Goal: Information Seeking & Learning: Learn about a topic

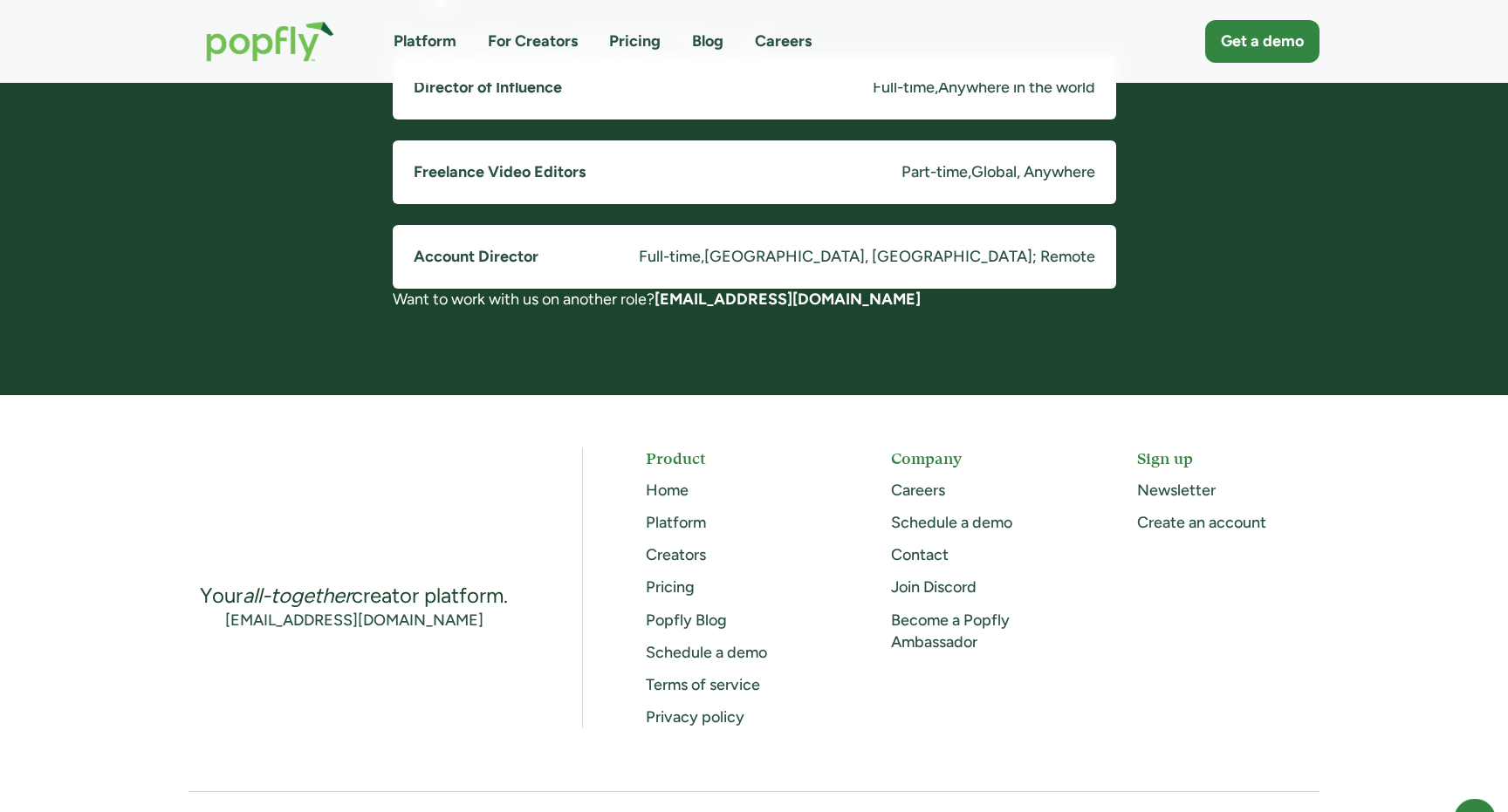
scroll to position [1368, 0]
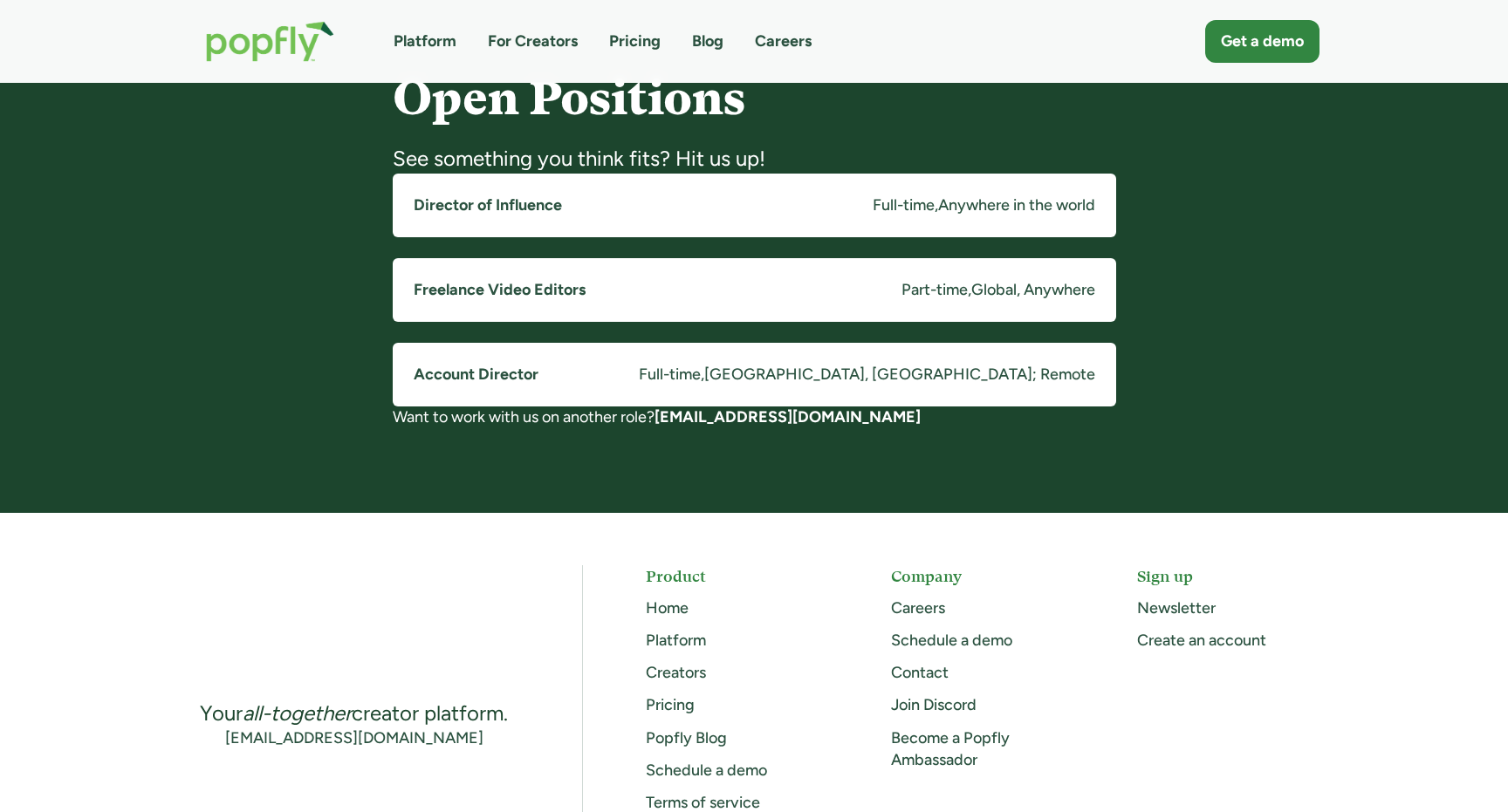
click at [691, 310] on link "Freelance Video Editors Part-time , Global, Anywhere" at bounding box center [754, 290] width 724 height 63
click at [662, 401] on link "Account Director Full-time , Costa Mesa, CA; Remote" at bounding box center [754, 375] width 724 height 63
click at [648, 193] on link "Director of Influence Full-time , Anywhere in the world" at bounding box center [754, 205] width 724 height 63
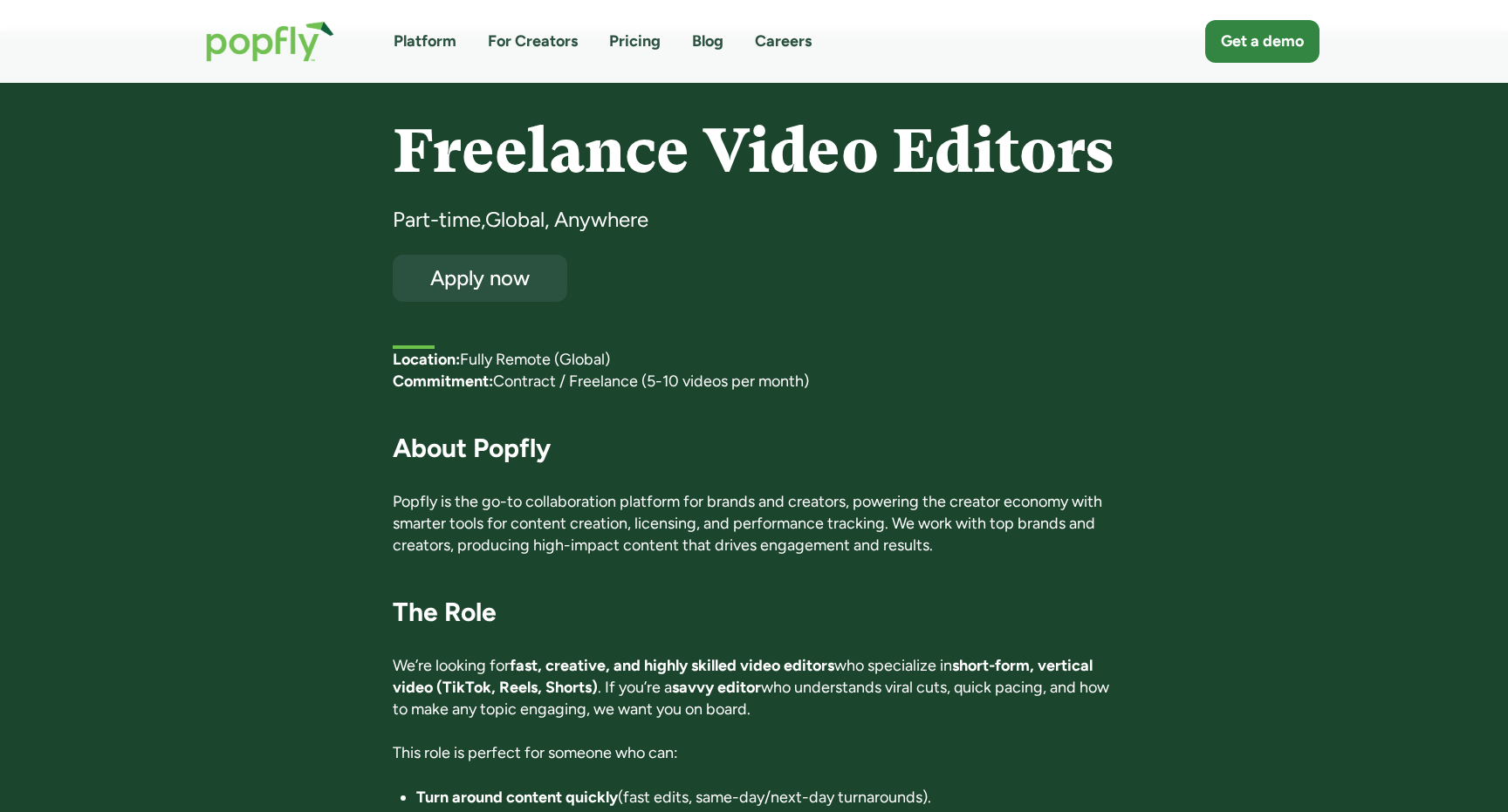
scroll to position [25, 0]
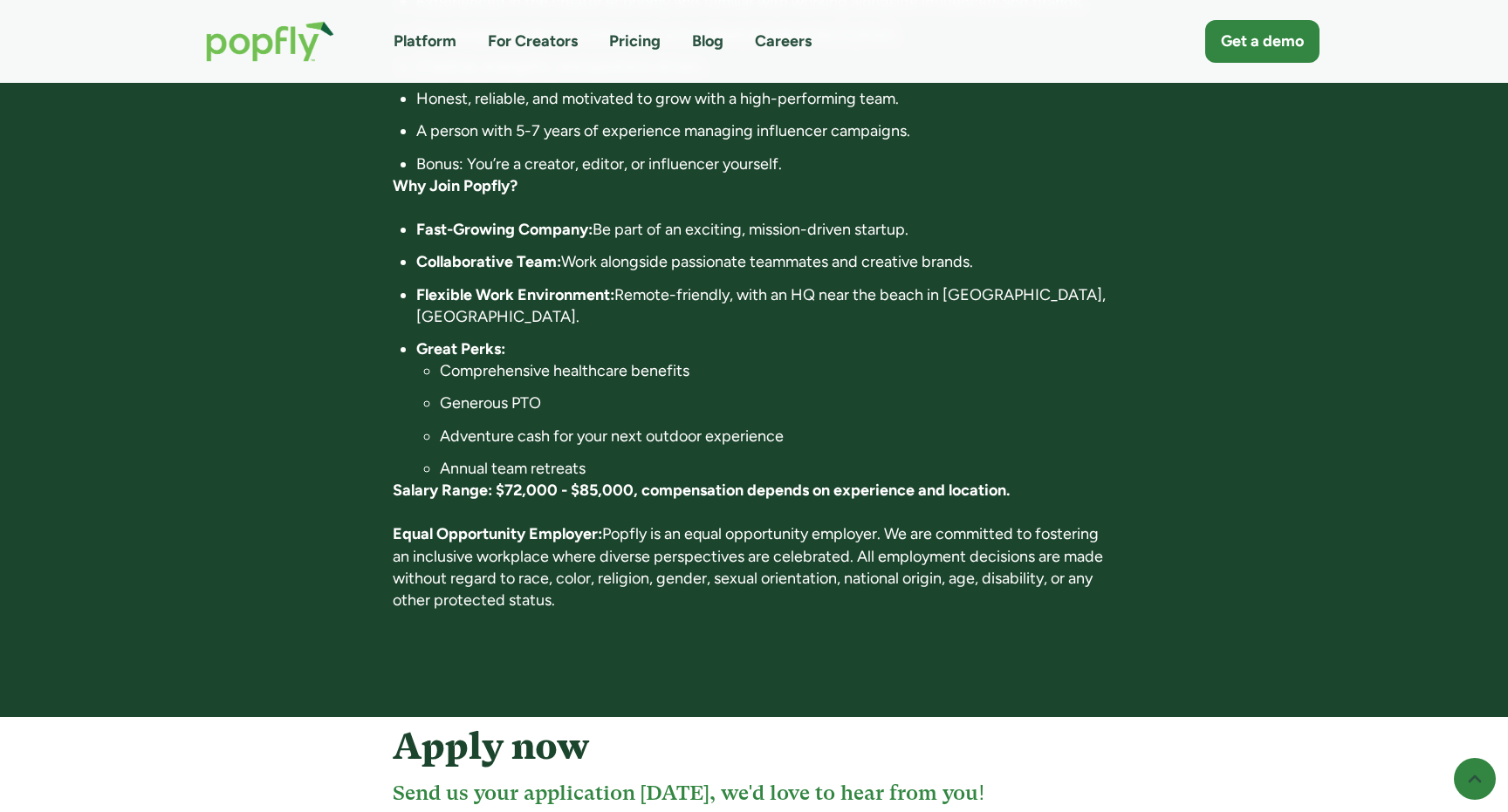
scroll to position [1200, 0]
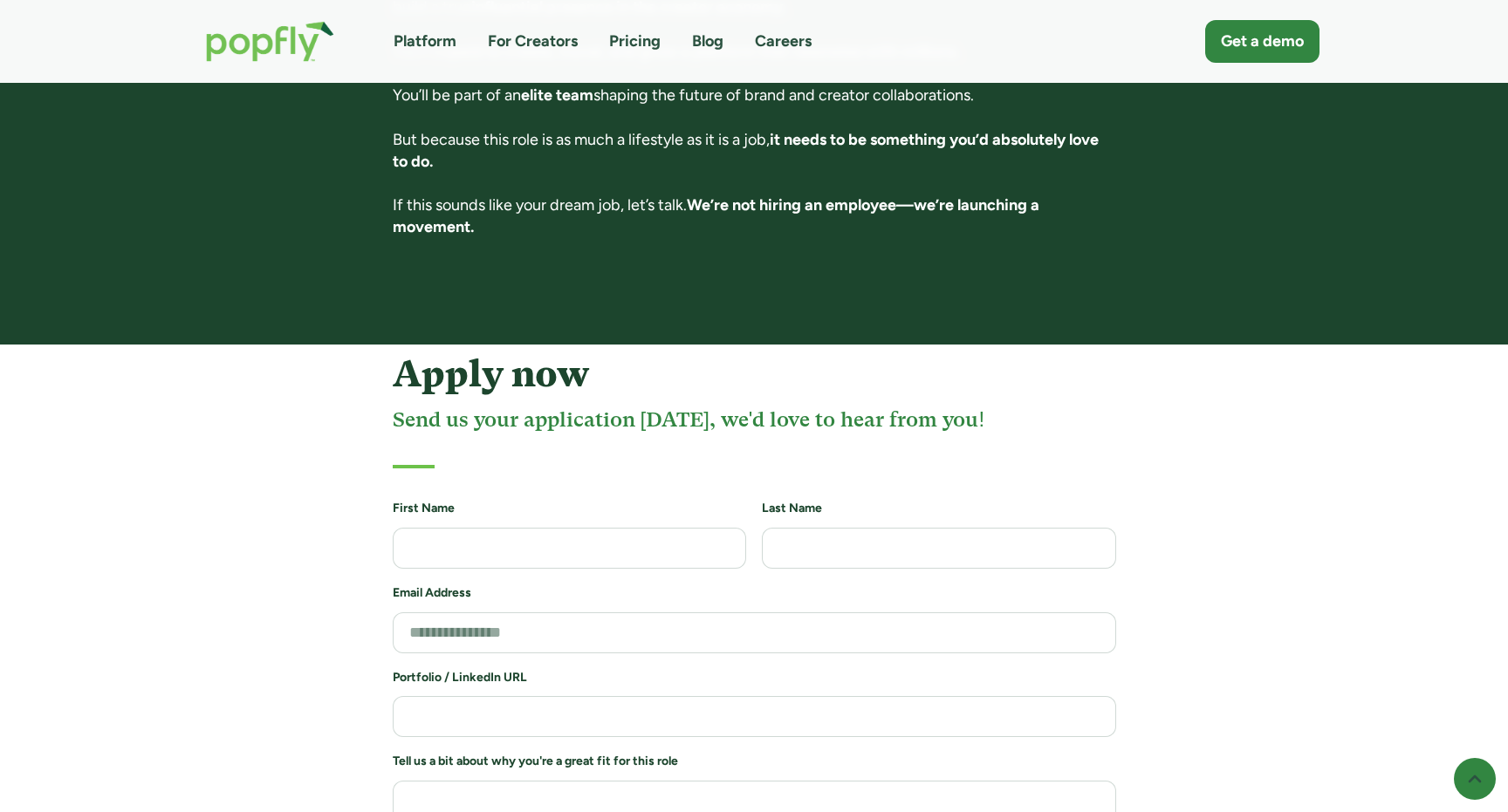
scroll to position [3497, 0]
